Goal: Task Accomplishment & Management: Use online tool/utility

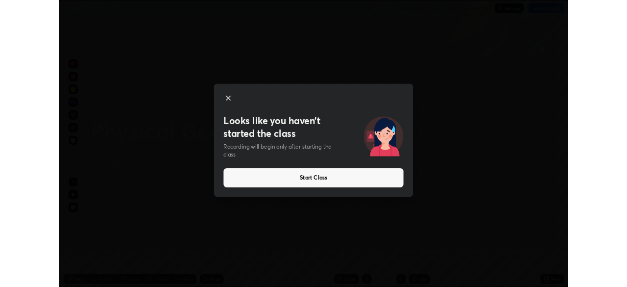
scroll to position [353, 627]
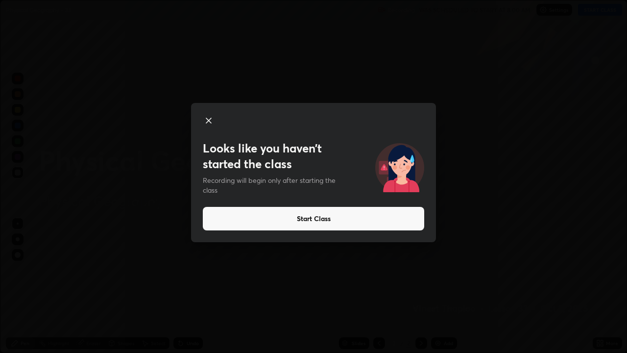
click at [389, 228] on button "Start Class" at bounding box center [313, 219] width 221 height 24
click at [388, 224] on button "Start Class" at bounding box center [313, 219] width 221 height 24
click at [389, 228] on button "Start Class" at bounding box center [313, 219] width 221 height 24
click at [391, 223] on button "Start Class" at bounding box center [313, 219] width 221 height 24
click at [391, 221] on button "Start Class" at bounding box center [313, 219] width 221 height 24
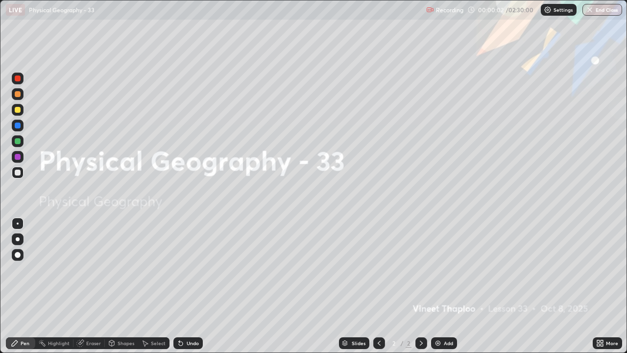
click at [444, 340] on div "Add" at bounding box center [448, 342] width 9 height 5
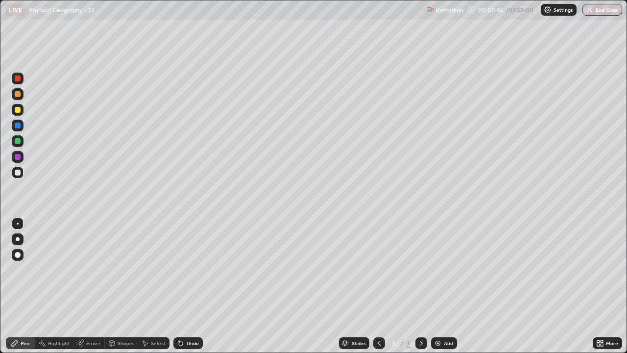
click at [18, 239] on div at bounding box center [18, 239] width 4 height 4
click at [18, 112] on div at bounding box center [18, 110] width 6 height 6
click at [18, 175] on div at bounding box center [18, 172] width 6 height 6
click at [17, 142] on div at bounding box center [18, 141] width 6 height 6
click at [15, 253] on div at bounding box center [18, 255] width 6 height 6
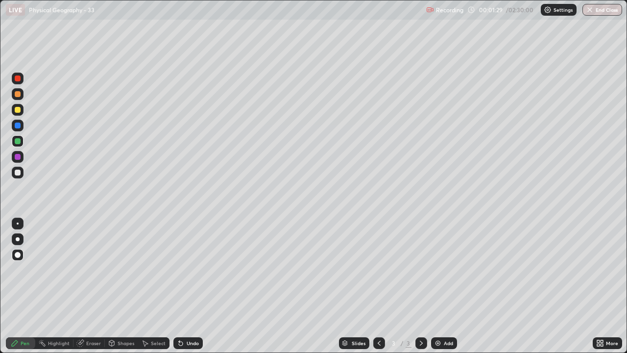
click at [20, 127] on div at bounding box center [18, 125] width 6 height 6
click at [17, 78] on div at bounding box center [18, 78] width 6 height 6
click at [18, 173] on div at bounding box center [18, 172] width 6 height 6
click at [20, 96] on div at bounding box center [18, 94] width 6 height 6
click at [16, 140] on div at bounding box center [18, 141] width 6 height 6
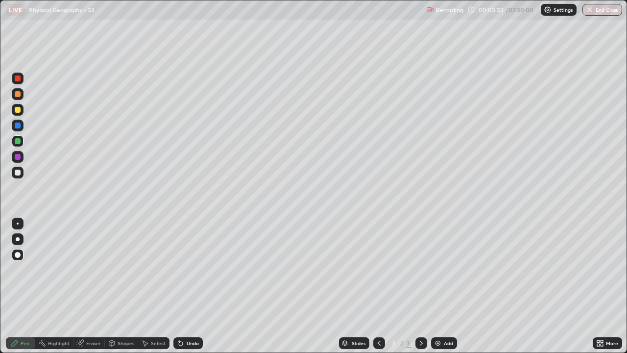
click at [18, 174] on div at bounding box center [18, 172] width 6 height 6
click at [18, 157] on div at bounding box center [18, 157] width 6 height 6
click at [16, 110] on div at bounding box center [18, 110] width 6 height 6
click at [17, 76] on div at bounding box center [18, 78] width 6 height 6
click at [191, 341] on div "Undo" at bounding box center [193, 342] width 12 height 5
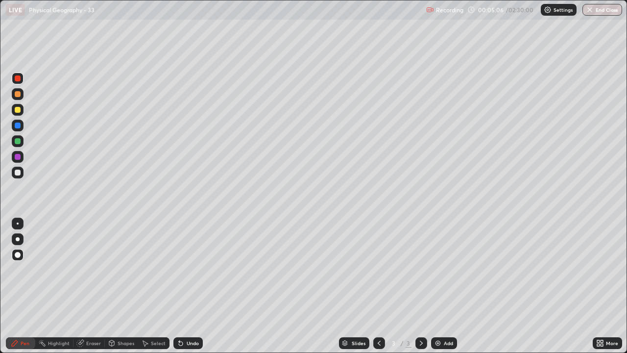
click at [190, 342] on div "Undo" at bounding box center [193, 342] width 12 height 5
click at [190, 339] on div "Undo" at bounding box center [187, 343] width 29 height 12
click at [187, 337] on div "Undo" at bounding box center [187, 343] width 29 height 12
click at [187, 339] on div "Undo" at bounding box center [187, 343] width 29 height 12
click at [187, 338] on div "Undo" at bounding box center [187, 343] width 29 height 12
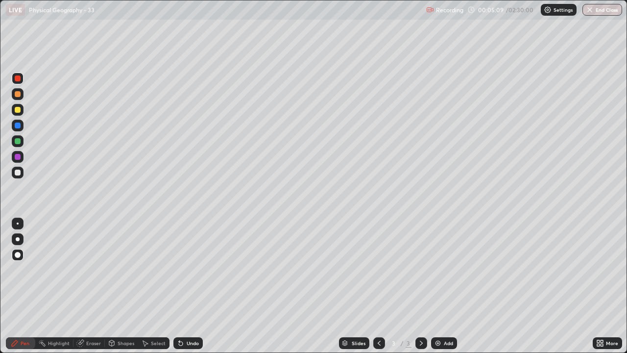
click at [15, 126] on div at bounding box center [18, 125] width 6 height 6
click at [17, 174] on div at bounding box center [18, 172] width 6 height 6
click at [18, 239] on div at bounding box center [18, 239] width 4 height 4
click at [19, 238] on div at bounding box center [18, 239] width 4 height 4
click at [18, 96] on div at bounding box center [18, 94] width 6 height 6
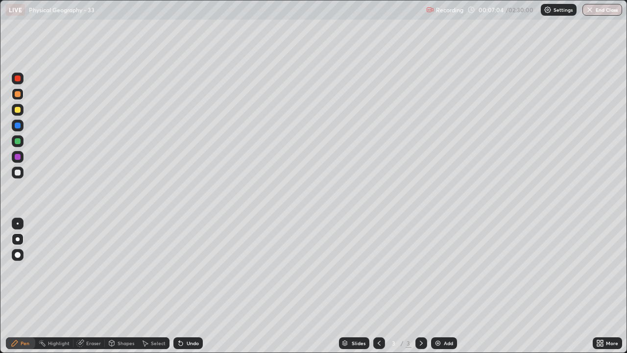
click at [16, 125] on div at bounding box center [18, 125] width 6 height 6
click at [20, 252] on div at bounding box center [18, 255] width 12 height 12
click at [20, 79] on div at bounding box center [18, 78] width 6 height 6
click at [18, 223] on div at bounding box center [18, 223] width 2 height 2
click at [130, 343] on div "Shapes" at bounding box center [126, 342] width 17 height 5
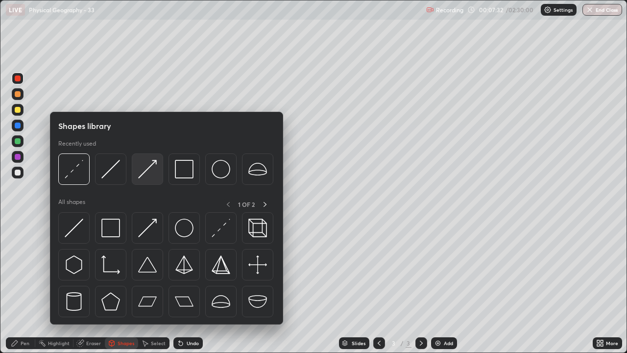
click at [155, 164] on img at bounding box center [147, 169] width 19 height 19
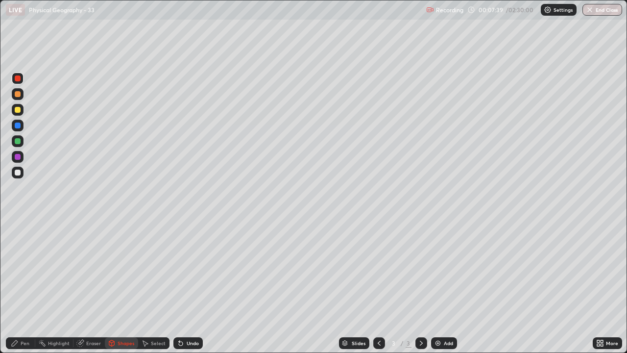
click at [119, 347] on div "Shapes" at bounding box center [121, 343] width 33 height 12
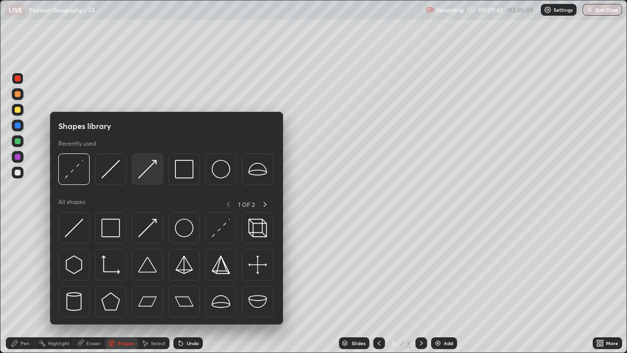
click at [153, 161] on img at bounding box center [147, 169] width 19 height 19
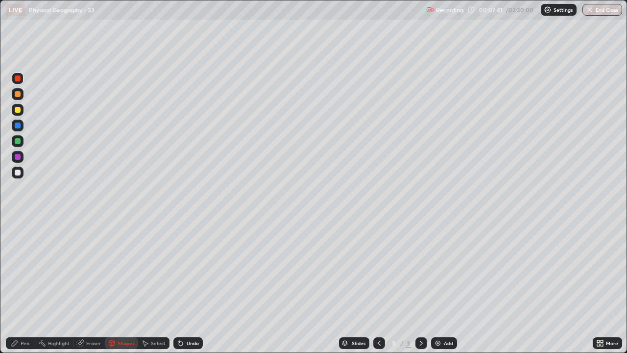
click at [27, 338] on div "Pen" at bounding box center [20, 343] width 29 height 12
click at [18, 223] on div at bounding box center [18, 223] width 2 height 2
click at [123, 344] on div "Shapes" at bounding box center [126, 342] width 17 height 5
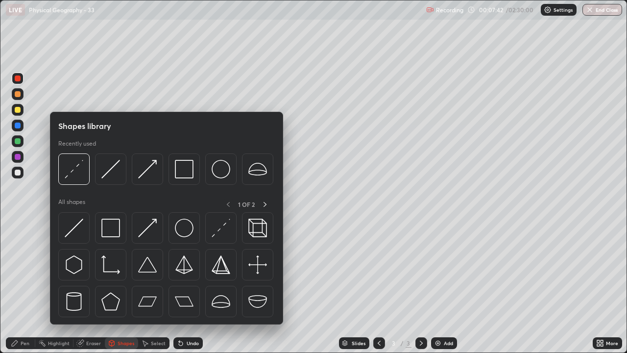
click at [150, 169] on img at bounding box center [147, 169] width 19 height 19
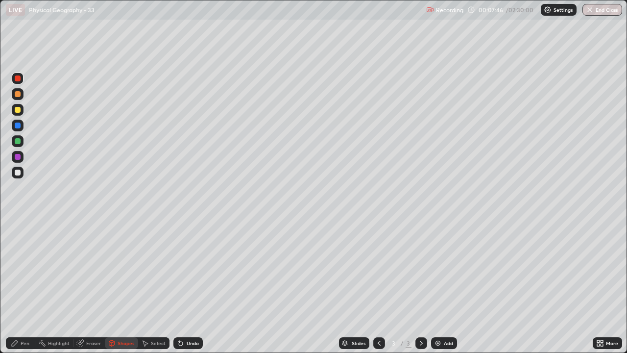
click at [187, 344] on div "Undo" at bounding box center [193, 342] width 12 height 5
click at [20, 124] on div at bounding box center [18, 125] width 6 height 6
click at [182, 344] on icon at bounding box center [181, 343] width 8 height 8
click at [31, 344] on div "Pen" at bounding box center [20, 343] width 29 height 12
click at [18, 79] on div at bounding box center [18, 78] width 6 height 6
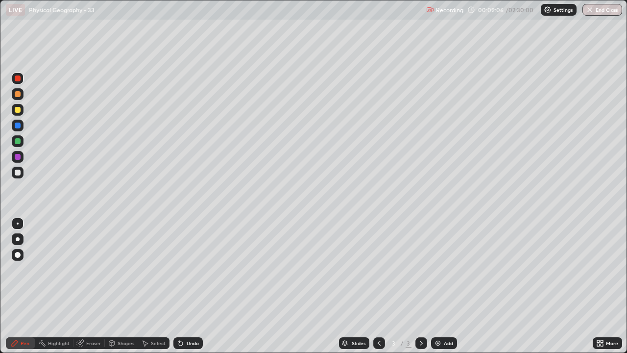
click at [19, 240] on div at bounding box center [18, 239] width 12 height 12
click at [14, 127] on div at bounding box center [18, 126] width 12 height 12
click at [181, 343] on icon at bounding box center [181, 343] width 4 height 4
click at [187, 345] on div "Undo" at bounding box center [193, 342] width 12 height 5
click at [600, 344] on icon at bounding box center [601, 344] width 2 height 2
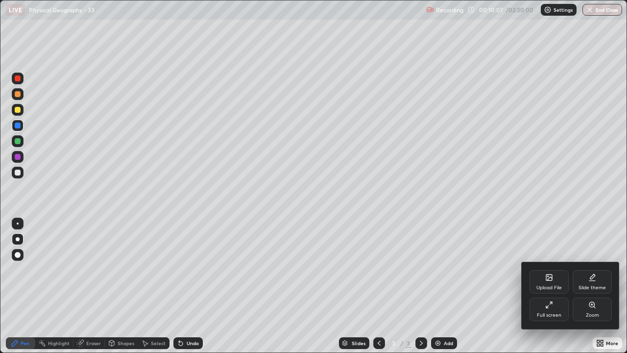
click at [547, 310] on div "Full screen" at bounding box center [548, 309] width 39 height 24
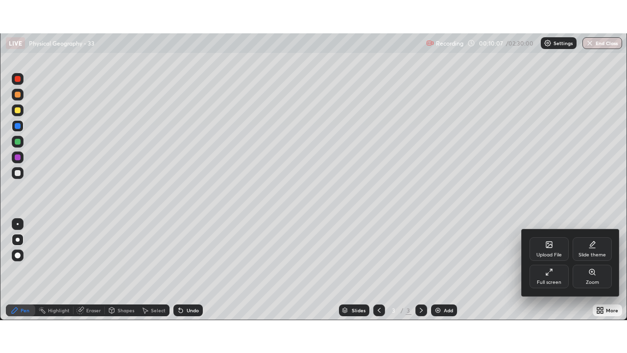
scroll to position [48691, 48351]
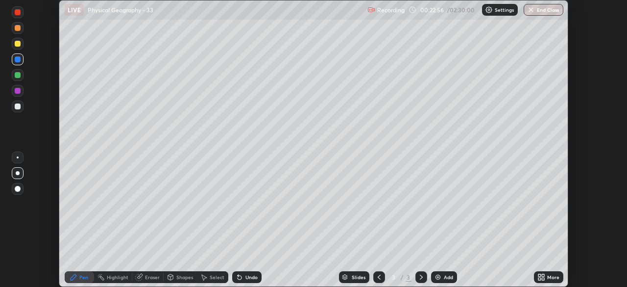
click at [550, 277] on div "More" at bounding box center [553, 276] width 12 height 5
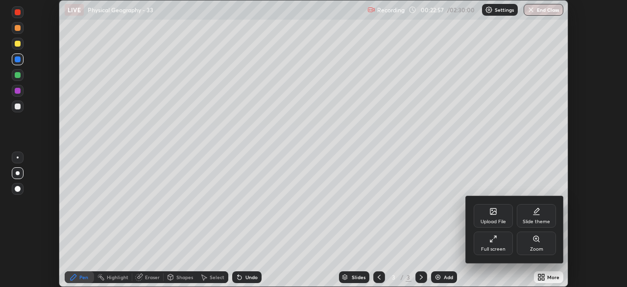
click at [498, 239] on div "Full screen" at bounding box center [493, 243] width 39 height 24
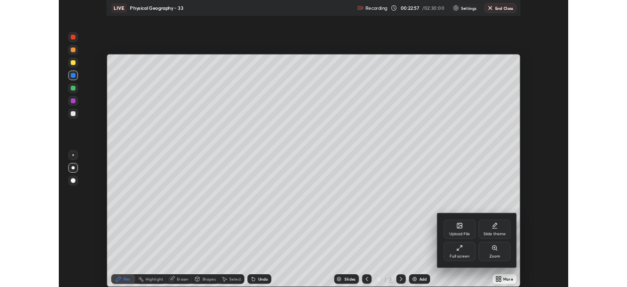
scroll to position [353, 627]
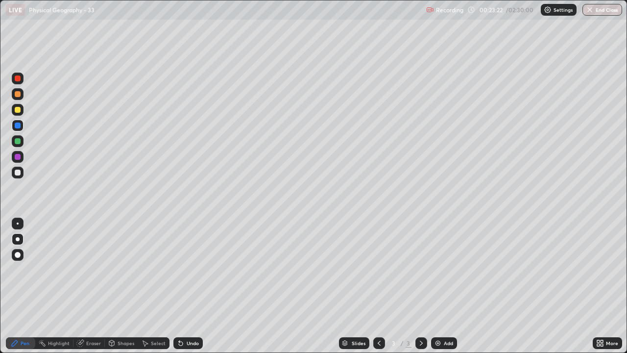
click at [196, 344] on div "Undo" at bounding box center [193, 342] width 12 height 5
click at [195, 342] on div "Undo" at bounding box center [193, 342] width 12 height 5
click at [610, 337] on div "More" at bounding box center [607, 343] width 29 height 12
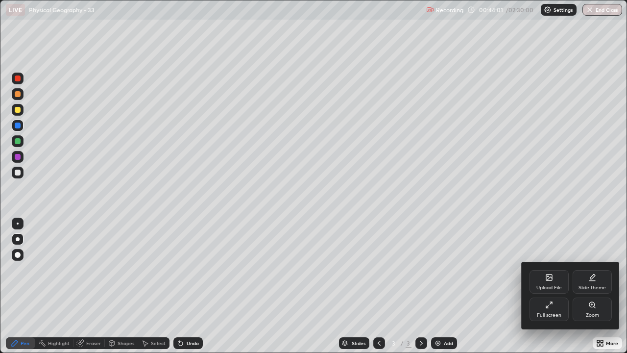
click at [551, 311] on div "Full screen" at bounding box center [548, 309] width 39 height 24
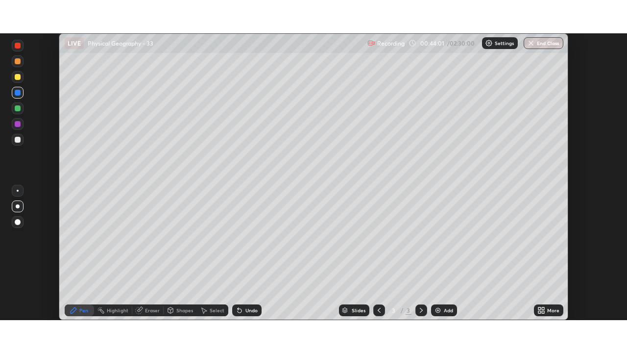
scroll to position [48691, 48351]
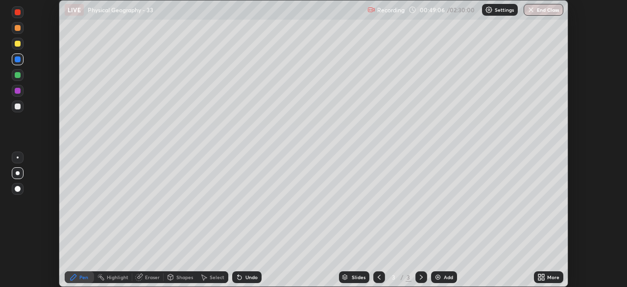
click at [550, 282] on div "More" at bounding box center [548, 277] width 29 height 12
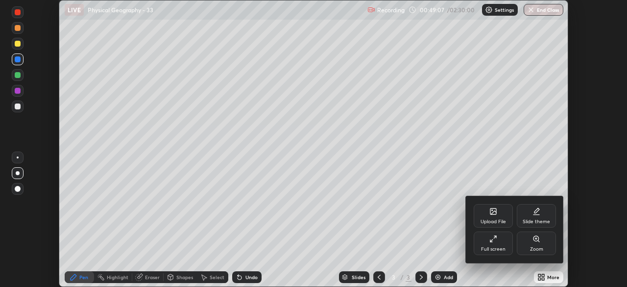
click at [489, 246] on div "Full screen" at bounding box center [493, 248] width 24 height 5
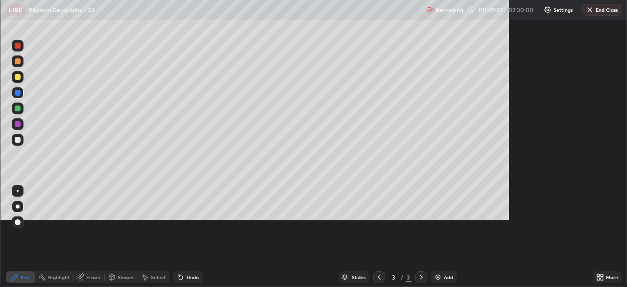
scroll to position [353, 627]
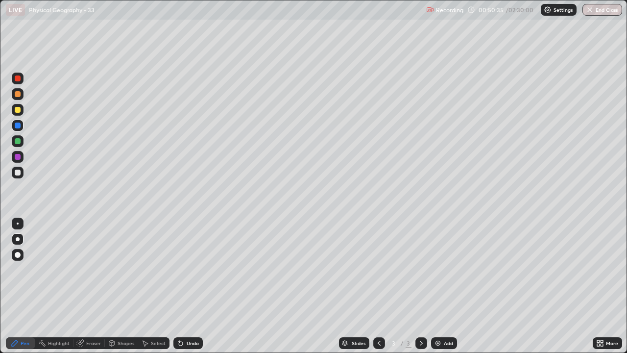
click at [17, 110] on div at bounding box center [18, 110] width 6 height 6
click at [15, 172] on div at bounding box center [18, 172] width 6 height 6
click at [20, 96] on div at bounding box center [18, 94] width 6 height 6
click at [15, 170] on div at bounding box center [18, 172] width 6 height 6
click at [18, 129] on div at bounding box center [18, 126] width 12 height 12
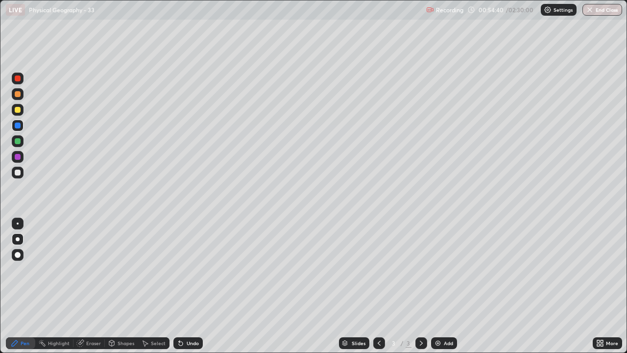
click at [17, 94] on div at bounding box center [18, 94] width 6 height 6
click at [15, 110] on div at bounding box center [18, 110] width 6 height 6
click at [16, 81] on div at bounding box center [18, 78] width 6 height 6
click at [18, 175] on div at bounding box center [18, 172] width 6 height 6
click at [23, 342] on div "Pen" at bounding box center [25, 342] width 9 height 5
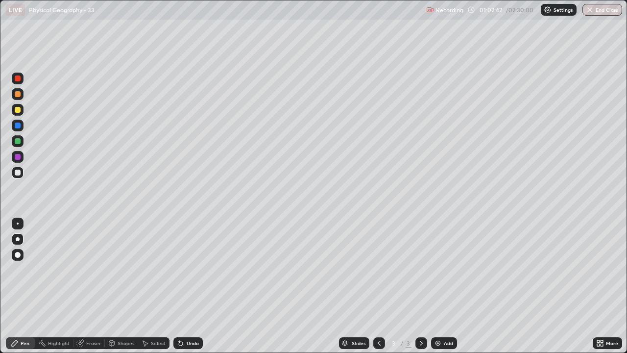
click at [23, 109] on div at bounding box center [18, 110] width 12 height 12
click at [18, 93] on div at bounding box center [18, 94] width 6 height 6
click at [20, 126] on div at bounding box center [18, 125] width 6 height 6
click at [16, 78] on div at bounding box center [18, 78] width 6 height 6
click at [18, 125] on div at bounding box center [18, 125] width 6 height 6
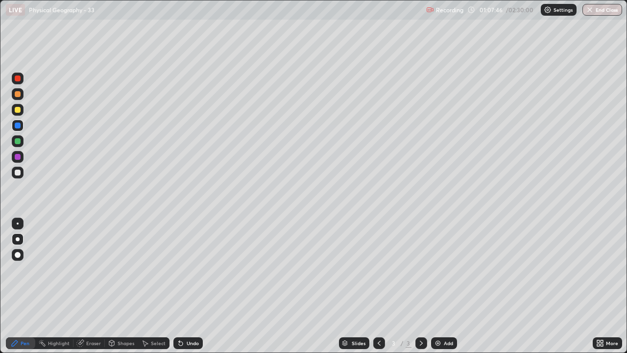
click at [605, 340] on div "More" at bounding box center [607, 343] width 29 height 12
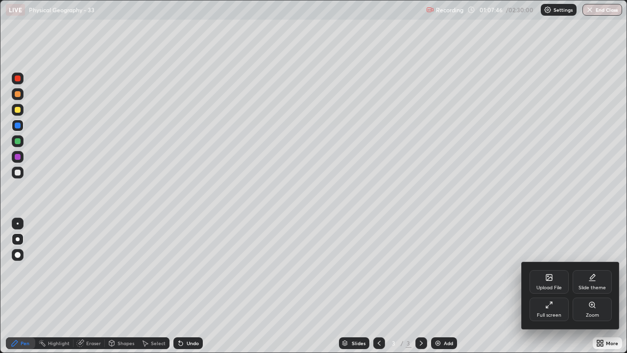
click at [557, 304] on div "Full screen" at bounding box center [548, 309] width 39 height 24
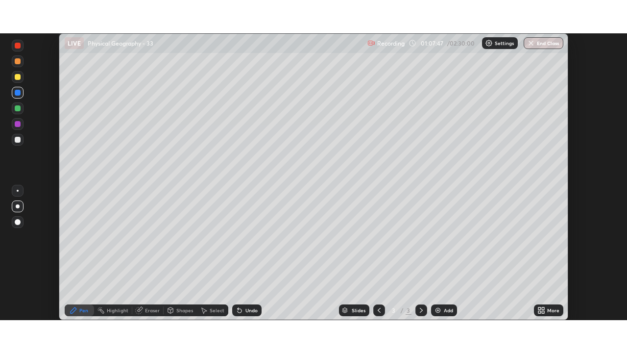
scroll to position [48691, 48351]
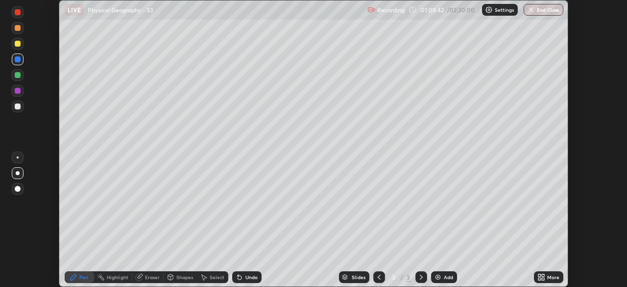
click at [558, 281] on div "More" at bounding box center [548, 277] width 29 height 12
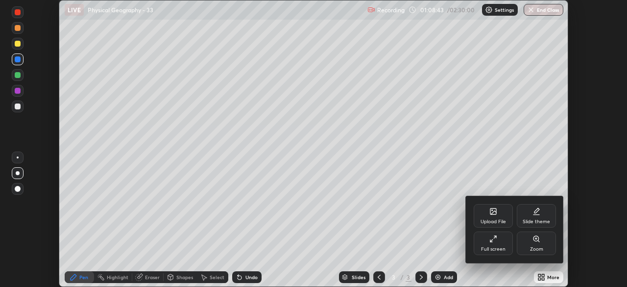
click at [500, 249] on div "Full screen" at bounding box center [493, 248] width 24 height 5
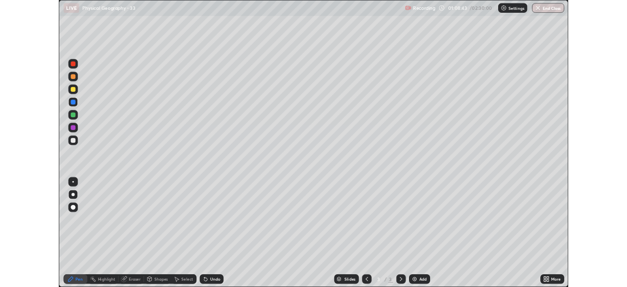
scroll to position [353, 627]
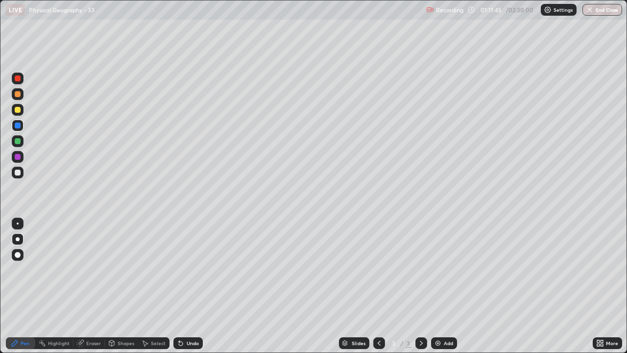
click at [444, 341] on div "Add" at bounding box center [448, 342] width 9 height 5
click at [126, 341] on div "Shapes" at bounding box center [126, 342] width 17 height 5
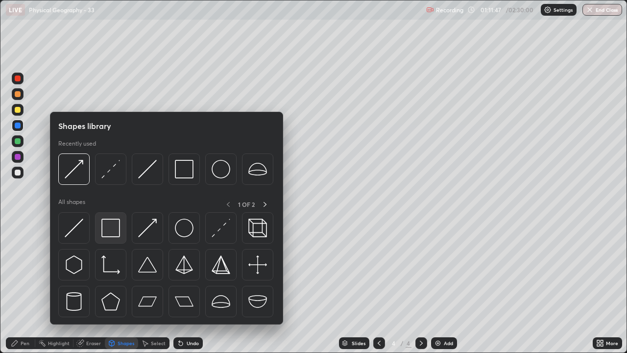
click at [114, 222] on img at bounding box center [110, 227] width 19 height 19
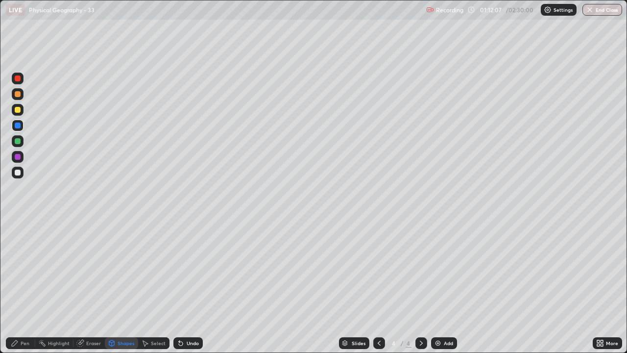
click at [22, 345] on div "Pen" at bounding box center [25, 342] width 9 height 5
click at [16, 172] on div at bounding box center [18, 172] width 6 height 6
click at [192, 337] on div "Undo" at bounding box center [187, 343] width 29 height 12
click at [122, 345] on div "Shapes" at bounding box center [126, 342] width 17 height 5
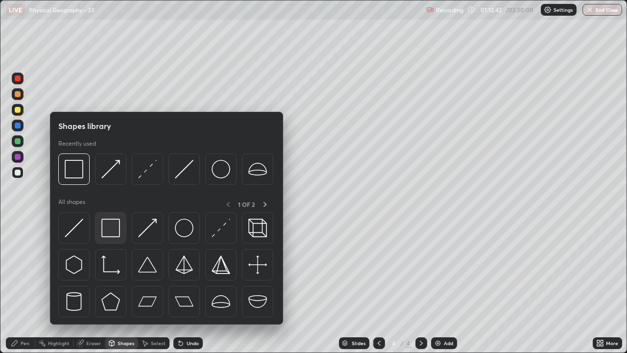
click at [112, 225] on img at bounding box center [110, 227] width 19 height 19
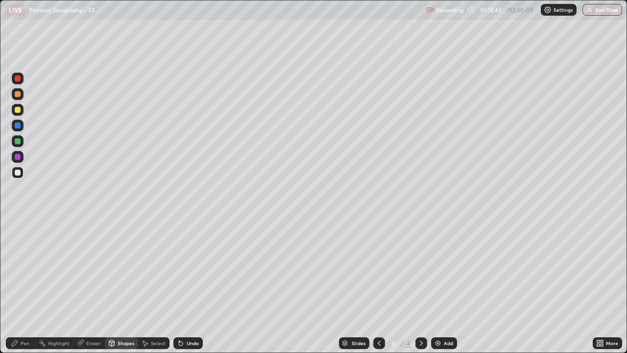
click at [17, 127] on div at bounding box center [18, 125] width 6 height 6
click at [94, 343] on div "Eraser" at bounding box center [93, 342] width 15 height 5
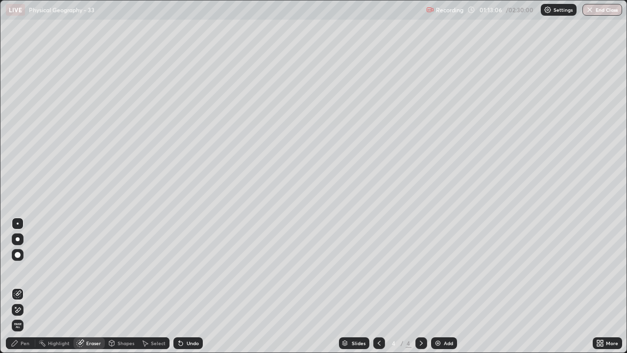
click at [128, 342] on div "Shapes" at bounding box center [126, 342] width 17 height 5
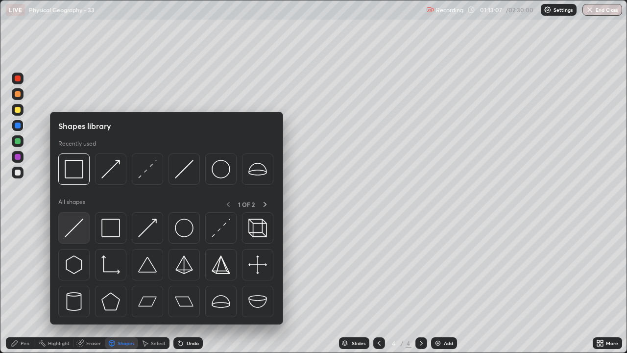
click at [84, 220] on div at bounding box center [73, 227] width 31 height 31
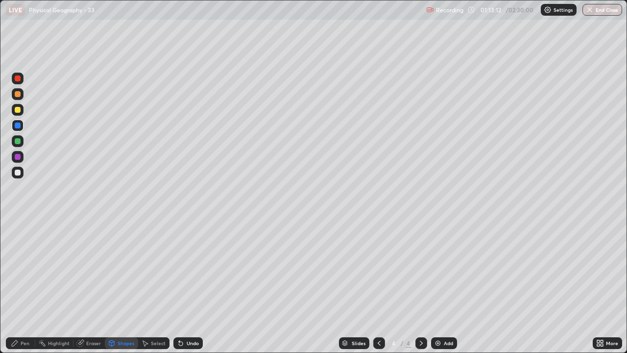
click at [196, 346] on div "Undo" at bounding box center [187, 343] width 29 height 12
click at [29, 337] on div "Pen" at bounding box center [20, 343] width 29 height 12
click at [19, 173] on div at bounding box center [18, 172] width 6 height 6
click at [195, 341] on div "Undo" at bounding box center [193, 342] width 12 height 5
click at [15, 143] on div at bounding box center [18, 141] width 6 height 6
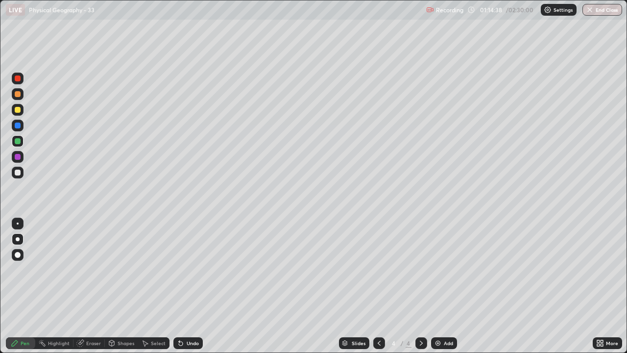
click at [23, 143] on div at bounding box center [18, 141] width 12 height 12
click at [125, 345] on div "Shapes" at bounding box center [126, 342] width 17 height 5
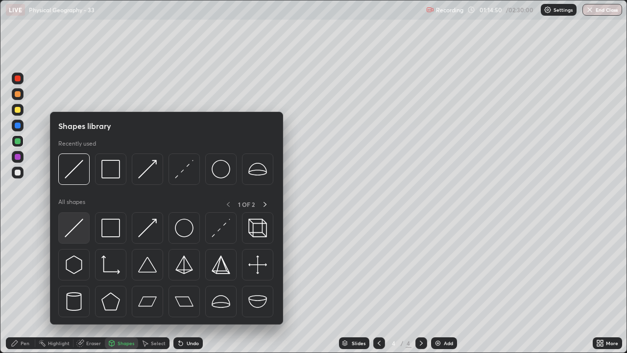
click at [83, 224] on img at bounding box center [74, 227] width 19 height 19
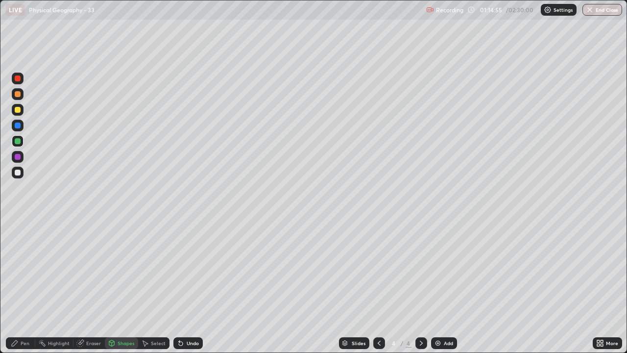
click at [22, 344] on div "Pen" at bounding box center [25, 342] width 9 height 5
click at [16, 174] on div at bounding box center [18, 172] width 6 height 6
click at [120, 340] on div "Shapes" at bounding box center [126, 342] width 17 height 5
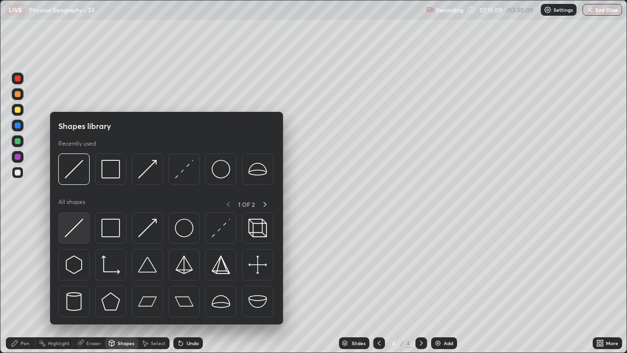
click at [84, 217] on div at bounding box center [73, 227] width 31 height 31
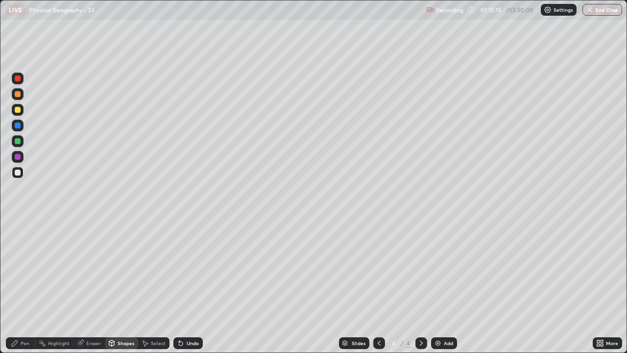
click at [14, 341] on icon at bounding box center [15, 343] width 6 height 6
click at [21, 144] on div at bounding box center [18, 141] width 12 height 12
click at [18, 123] on div at bounding box center [18, 125] width 6 height 6
click at [20, 172] on div at bounding box center [18, 172] width 6 height 6
click at [59, 342] on div "Highlight" at bounding box center [59, 342] width 22 height 5
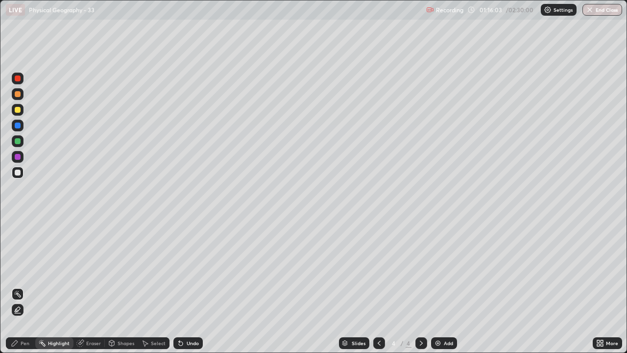
click at [22, 311] on div at bounding box center [18, 310] width 12 height 12
click at [20, 172] on div at bounding box center [18, 172] width 6 height 6
click at [24, 338] on div "Pen" at bounding box center [20, 343] width 29 height 12
click at [18, 112] on div at bounding box center [18, 110] width 6 height 6
click at [21, 82] on div at bounding box center [18, 78] width 12 height 12
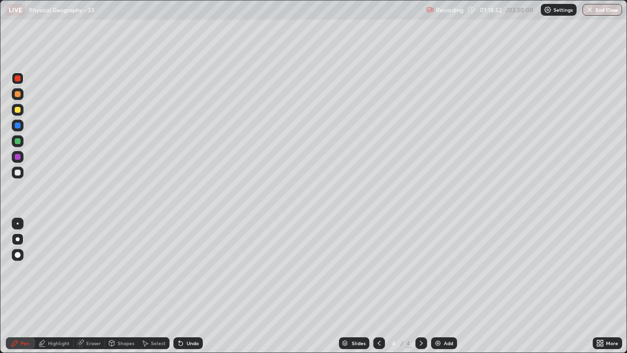
click at [23, 170] on div at bounding box center [18, 173] width 12 height 12
click at [22, 174] on div at bounding box center [18, 173] width 12 height 12
click at [16, 110] on div at bounding box center [18, 110] width 6 height 6
click at [18, 142] on div at bounding box center [18, 141] width 6 height 6
click at [19, 173] on div at bounding box center [18, 172] width 6 height 6
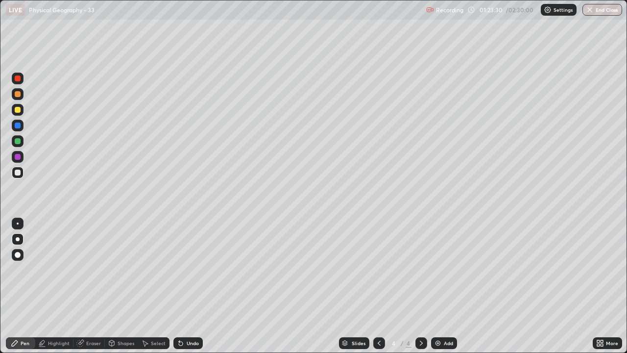
click at [17, 155] on div at bounding box center [18, 157] width 6 height 6
click at [14, 172] on div at bounding box center [18, 173] width 12 height 12
click at [193, 343] on div "Undo" at bounding box center [193, 342] width 12 height 5
click at [194, 342] on div "Undo" at bounding box center [193, 342] width 12 height 5
click at [196, 345] on div "Undo" at bounding box center [193, 342] width 12 height 5
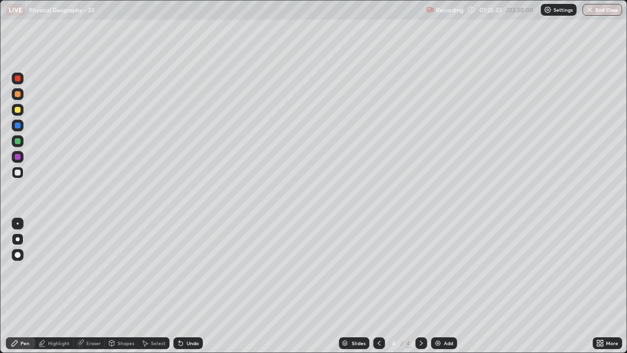
click at [20, 142] on div at bounding box center [18, 141] width 6 height 6
click at [18, 173] on div at bounding box center [18, 172] width 6 height 6
click at [379, 341] on icon at bounding box center [379, 343] width 8 height 8
click at [420, 342] on icon at bounding box center [421, 343] width 8 height 8
click at [380, 339] on icon at bounding box center [379, 343] width 8 height 8
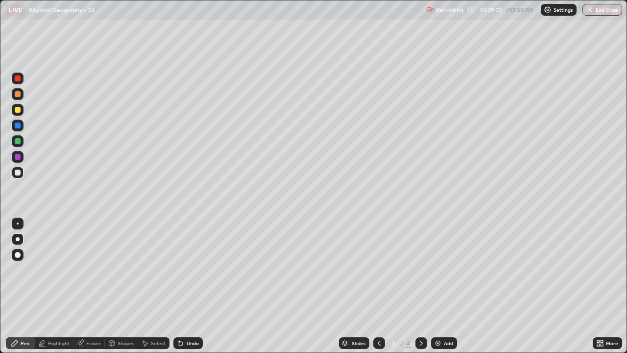
click at [421, 343] on icon at bounding box center [421, 343] width 8 height 8
click at [601, 341] on icon at bounding box center [601, 341] width 2 height 2
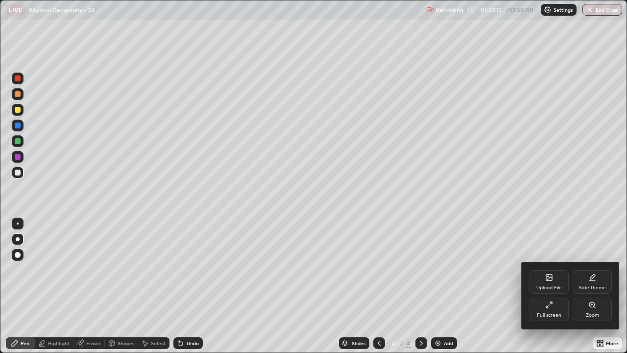
click at [547, 314] on div "Full screen" at bounding box center [549, 314] width 24 height 5
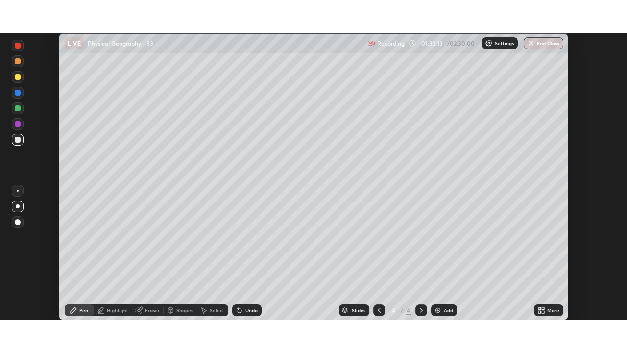
scroll to position [48691, 48351]
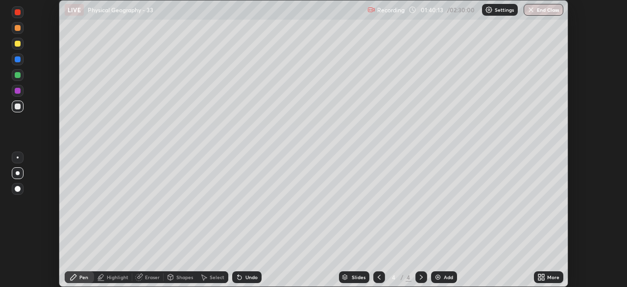
click at [550, 278] on div "More" at bounding box center [553, 276] width 12 height 5
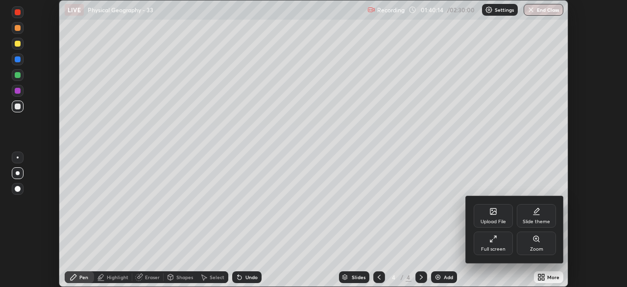
click at [499, 244] on div "Full screen" at bounding box center [493, 243] width 39 height 24
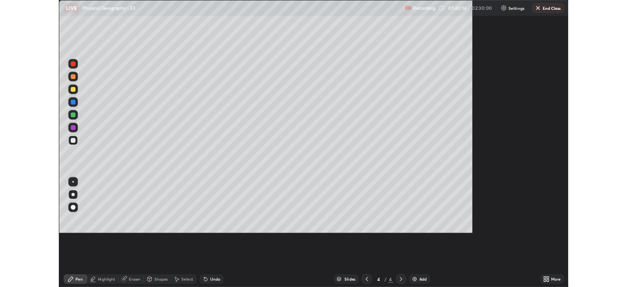
scroll to position [353, 627]
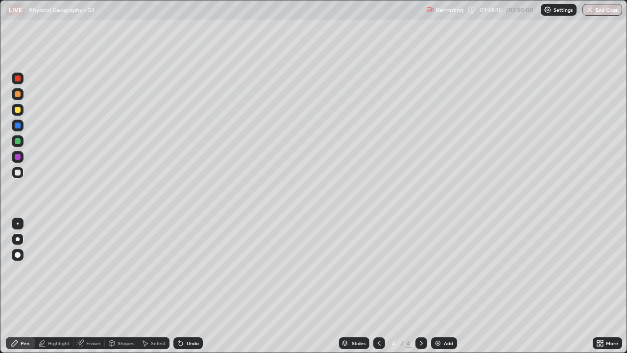
click at [602, 343] on icon at bounding box center [600, 343] width 8 height 8
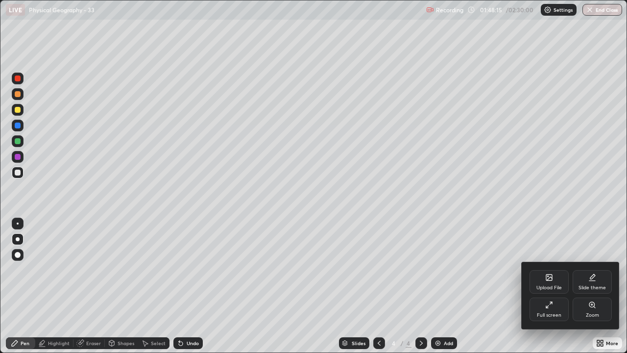
click at [551, 312] on div "Full screen" at bounding box center [549, 314] width 24 height 5
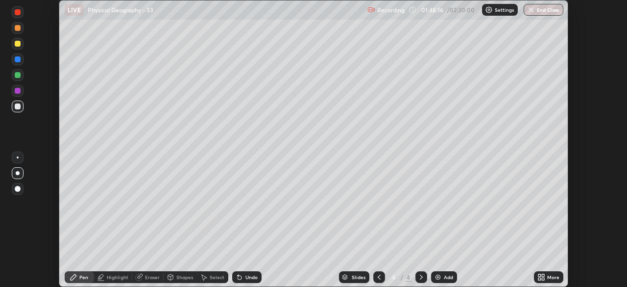
scroll to position [48691, 48351]
click at [549, 8] on button "End Class" at bounding box center [544, 10] width 40 height 12
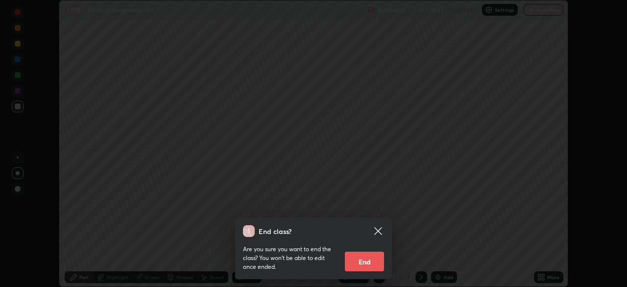
click at [374, 261] on button "End" at bounding box center [364, 261] width 39 height 20
